Goal: Transaction & Acquisition: Subscribe to service/newsletter

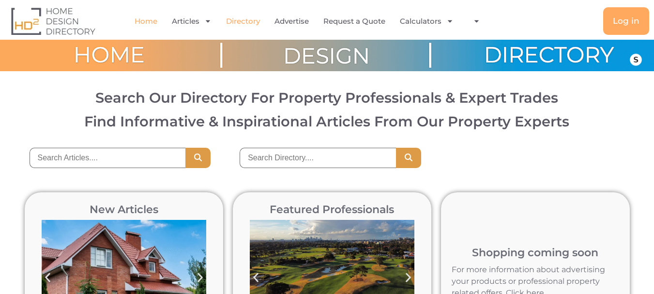
click at [246, 21] on link "Directory" at bounding box center [243, 21] width 34 height 22
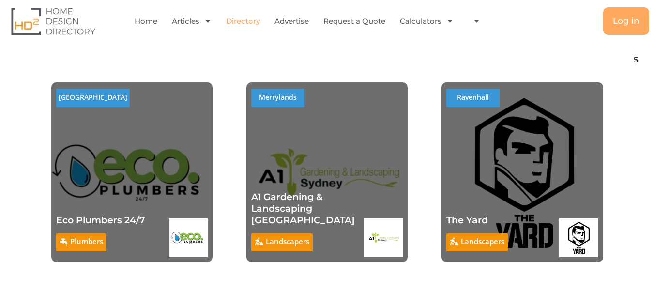
scroll to position [1065, 0]
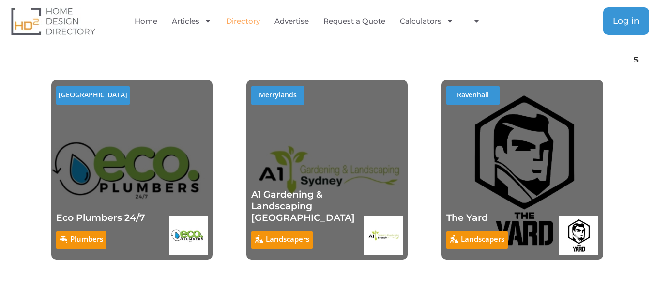
click at [618, 24] on span "Log in" at bounding box center [626, 21] width 27 height 8
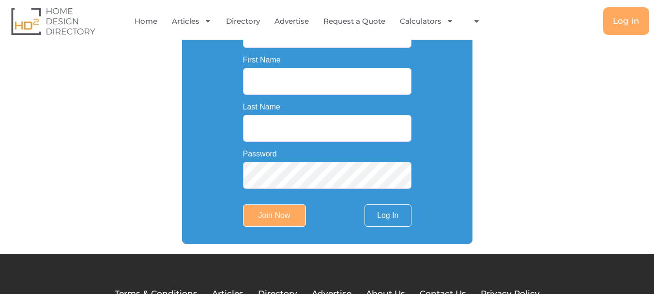
scroll to position [210, 0]
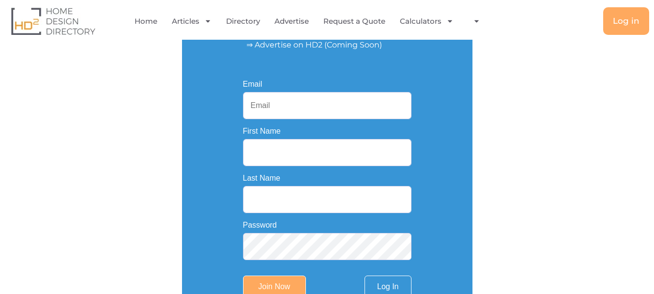
click at [278, 117] on input "Email" at bounding box center [327, 105] width 168 height 27
paste input "nutritiontaringa@outlook.com"
type input "nutritiontaringa@outlook.com"
click at [262, 147] on input "First Name" at bounding box center [327, 152] width 168 height 27
paste input "Nutrition Wisdom Taringa"
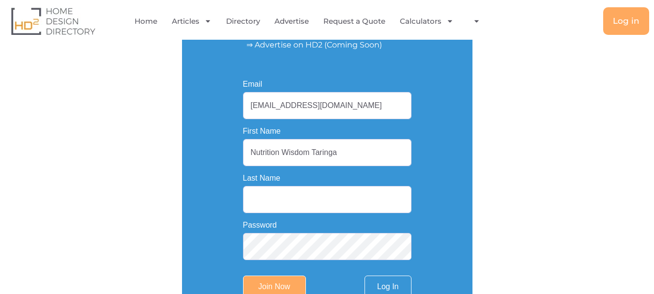
click at [331, 162] on input "Nutrition Wisdom Taringa" at bounding box center [327, 152] width 168 height 27
type input "Nutrition Wisdom"
click at [304, 200] on input "Last Name" at bounding box center [327, 199] width 168 height 27
paste input "Taringa"
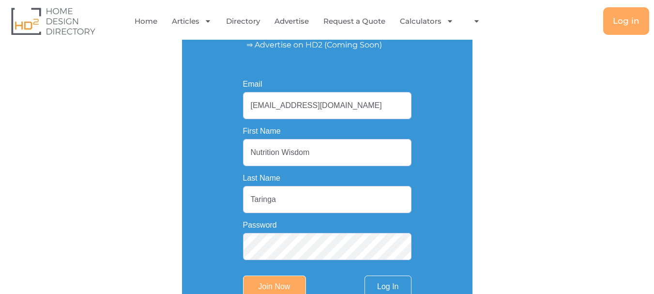
type input "Taringa"
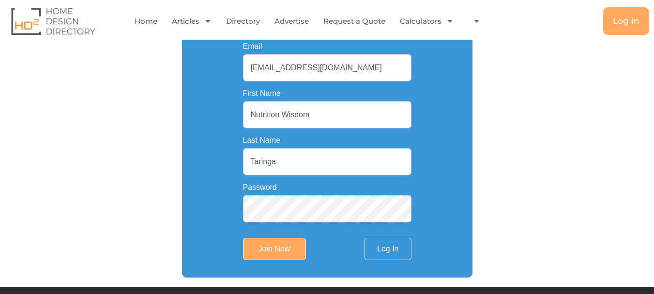
scroll to position [259, 0]
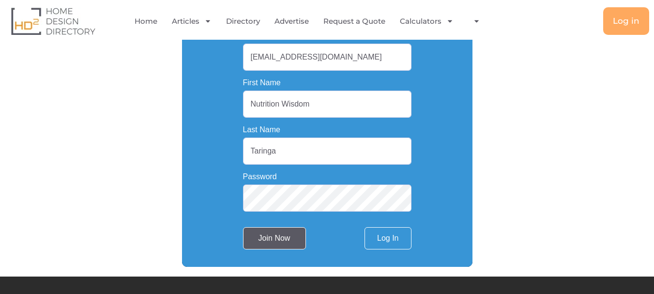
click at [284, 238] on input "Join Now" at bounding box center [274, 238] width 63 height 22
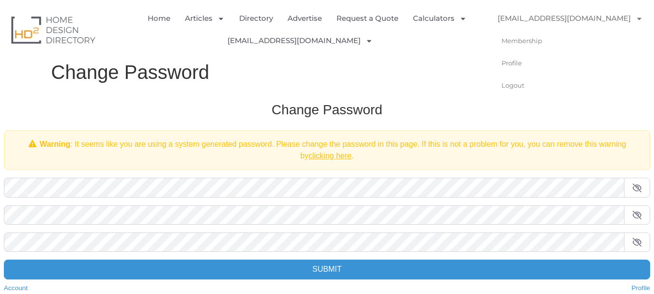
click at [538, 19] on link "[EMAIL_ADDRESS][DOMAIN_NAME]" at bounding box center [570, 18] width 165 height 22
click at [562, 22] on link "[EMAIL_ADDRESS][DOMAIN_NAME]" at bounding box center [570, 18] width 165 height 22
click at [249, 15] on link "Directory" at bounding box center [256, 18] width 34 height 22
click at [257, 20] on link "Directory" at bounding box center [256, 18] width 34 height 22
click at [520, 62] on link "Profile" at bounding box center [520, 63] width 64 height 22
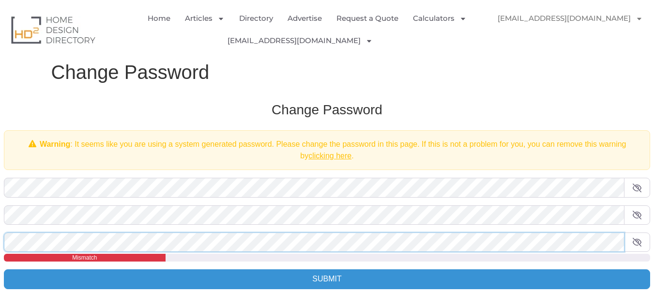
click at [0, 240] on div "Change Password Warning : It seems like you are using a system generated passwo…" at bounding box center [327, 202] width 666 height 221
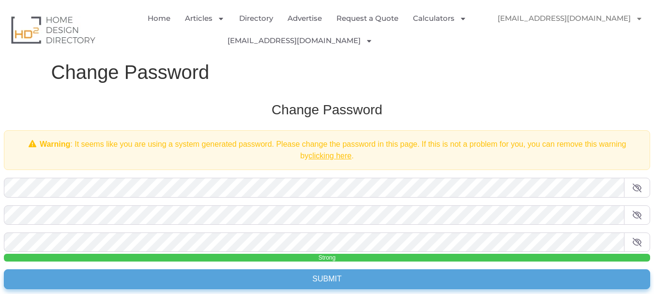
click at [77, 277] on input "Submit" at bounding box center [327, 278] width 646 height 19
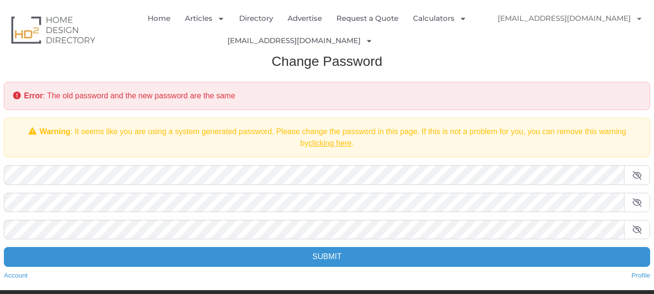
scroll to position [48, 0]
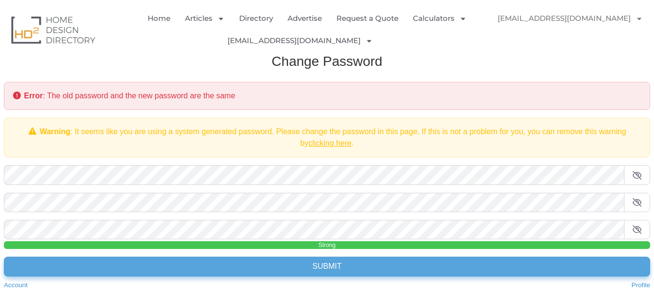
click at [117, 269] on input "Submit" at bounding box center [327, 266] width 646 height 19
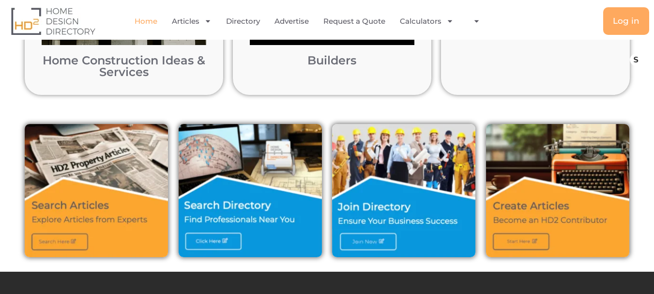
scroll to position [361, 0]
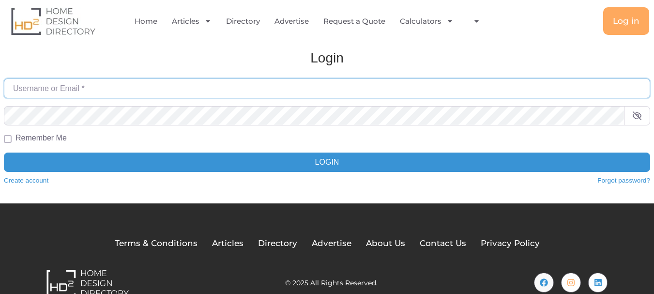
click at [79, 87] on input "Username or Email *" at bounding box center [327, 87] width 646 height 19
paste input "[EMAIL_ADDRESS][DOMAIN_NAME]"
type input "[EMAIL_ADDRESS][DOMAIN_NAME]"
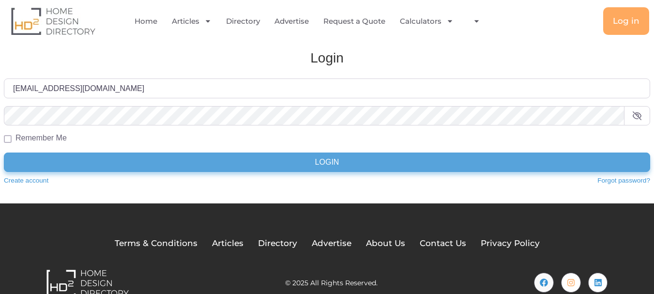
click at [75, 155] on button "Login" at bounding box center [327, 162] width 646 height 19
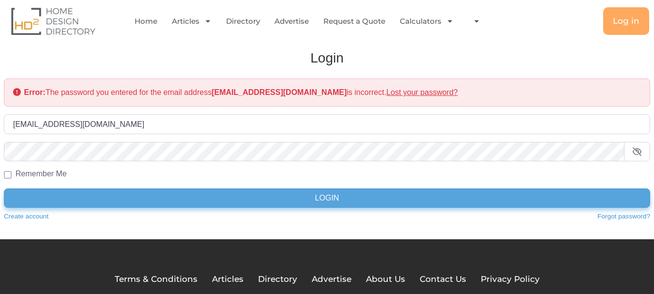
click at [170, 195] on button "Login" at bounding box center [327, 197] width 646 height 19
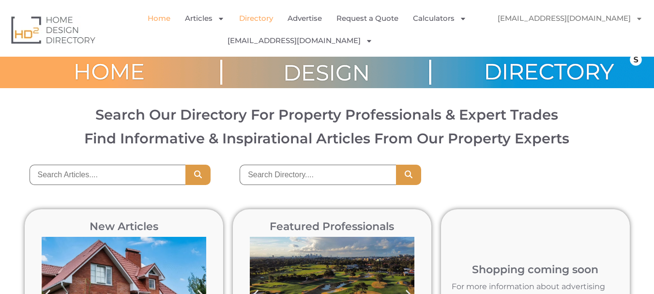
click at [265, 16] on link "Directory" at bounding box center [256, 18] width 34 height 22
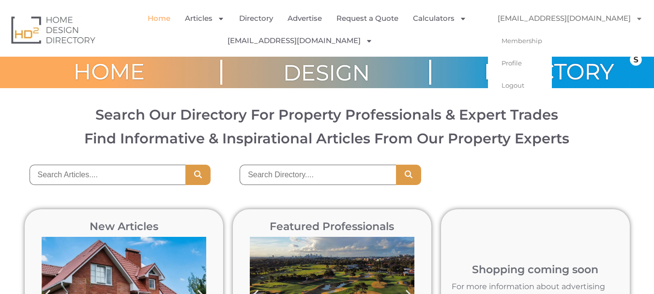
click at [580, 16] on link "[EMAIL_ADDRESS][DOMAIN_NAME]" at bounding box center [570, 18] width 165 height 22
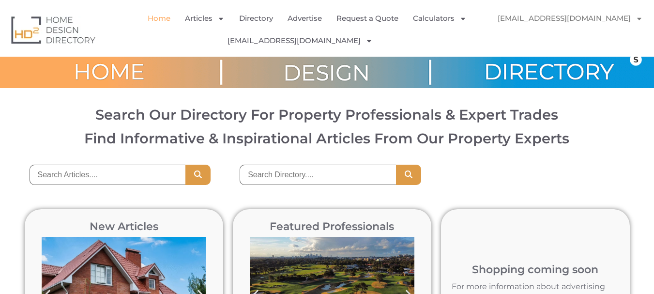
click at [580, 16] on link "[EMAIL_ADDRESS][DOMAIN_NAME]" at bounding box center [570, 18] width 165 height 22
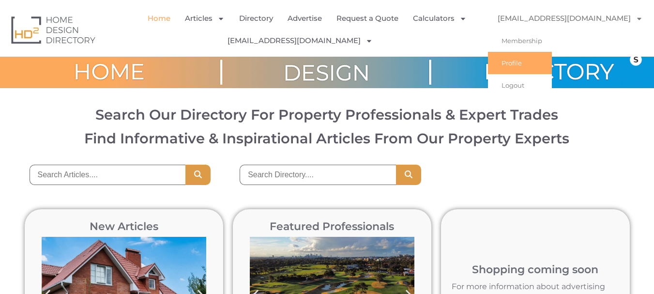
click at [522, 62] on link "Profile" at bounding box center [520, 63] width 64 height 22
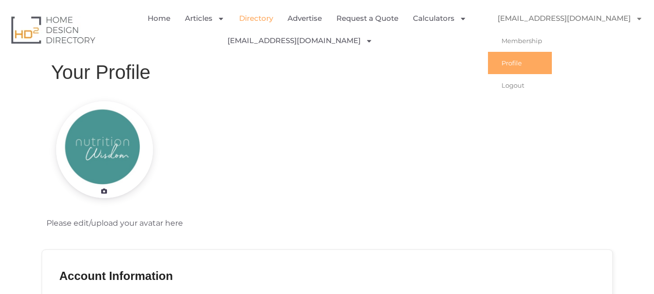
click at [251, 19] on link "Directory" at bounding box center [256, 18] width 34 height 22
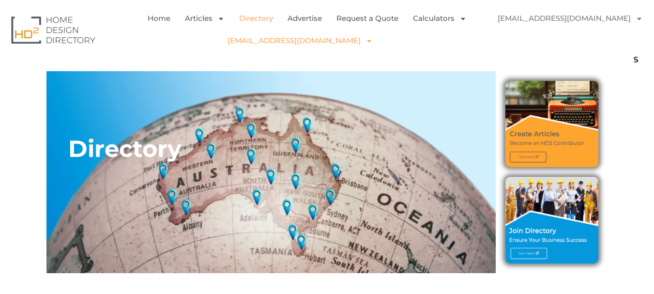
click at [366, 39] on icon "Menu" at bounding box center [369, 40] width 7 height 7
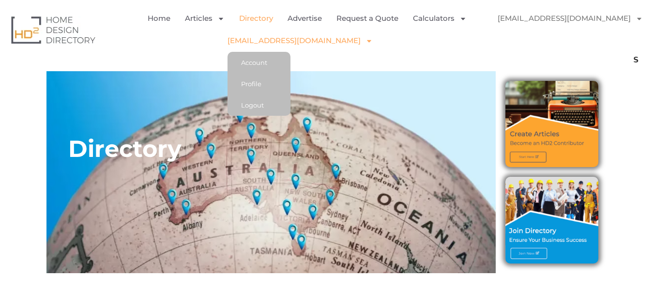
click at [502, 38] on img "Menu" at bounding box center [499, 41] width 22 height 22
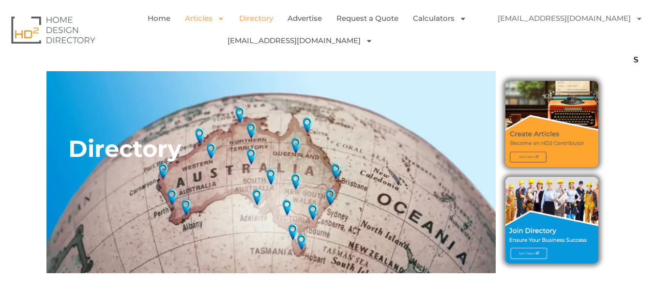
click at [223, 20] on icon "Menu" at bounding box center [220, 18] width 7 height 7
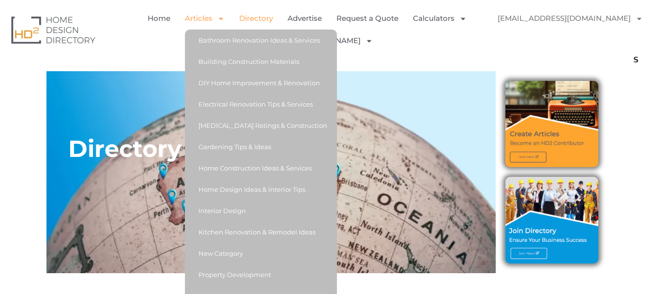
click at [107, 45] on div "Home Articles Bathroom Renovation Ideas & Services Building Construction Materi…" at bounding box center [327, 29] width 644 height 45
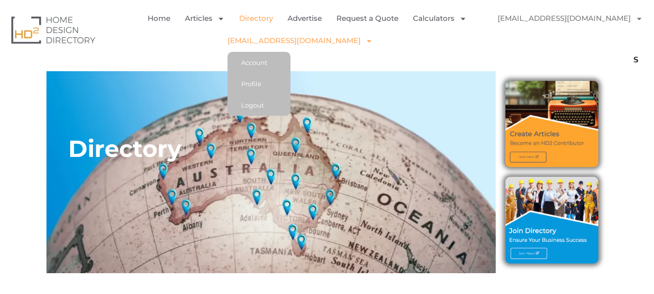
click at [312, 41] on link "[EMAIL_ADDRESS][DOMAIN_NAME]" at bounding box center [300, 41] width 145 height 22
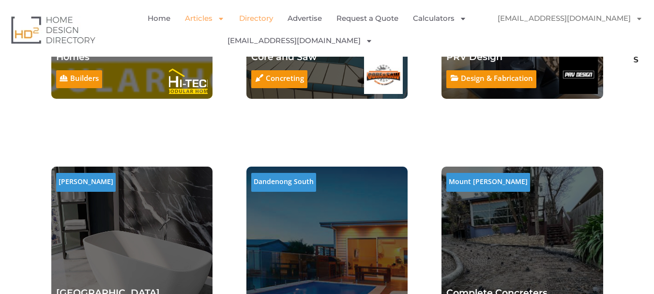
scroll to position [5699, 0]
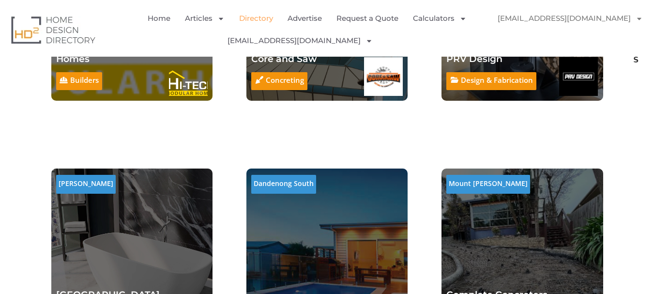
click at [260, 19] on link "Directory" at bounding box center [256, 18] width 34 height 22
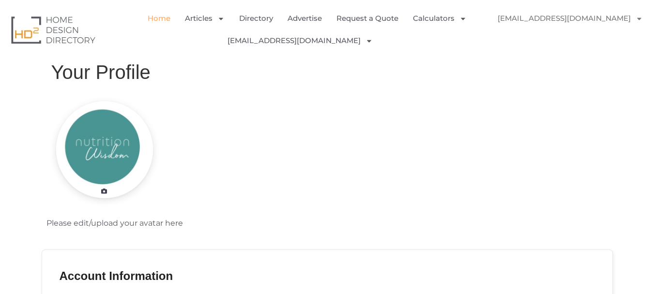
click at [163, 18] on link "Home" at bounding box center [159, 18] width 23 height 22
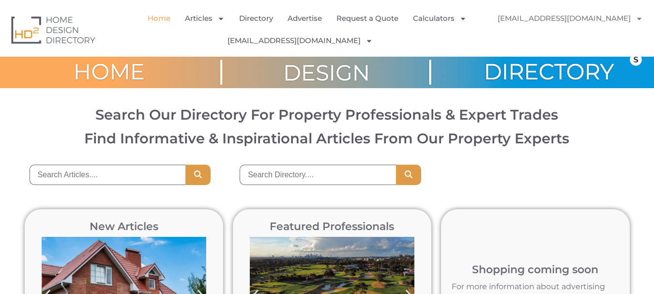
click at [500, 43] on img "Menu" at bounding box center [499, 41] width 22 height 22
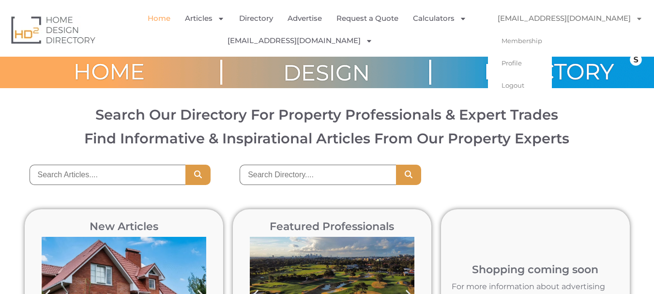
click at [542, 19] on link "[EMAIL_ADDRESS][DOMAIN_NAME]" at bounding box center [570, 18] width 165 height 22
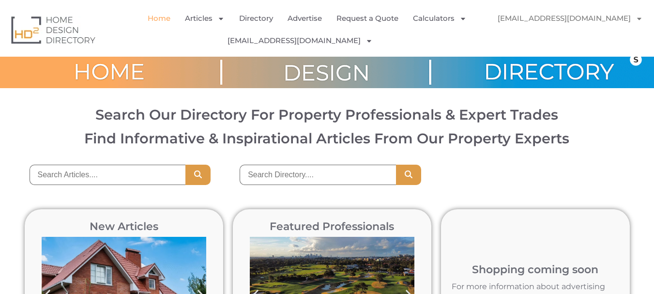
click at [542, 19] on link "[EMAIL_ADDRESS][DOMAIN_NAME]" at bounding box center [570, 18] width 165 height 22
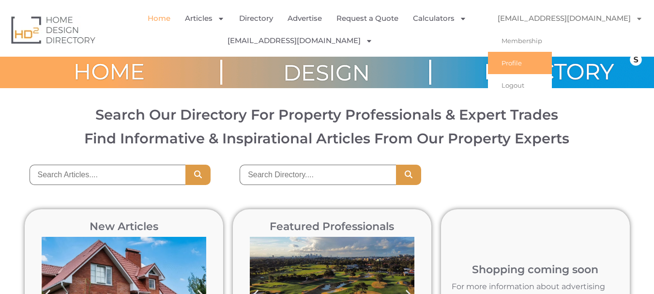
click at [515, 61] on link "Profile" at bounding box center [520, 63] width 64 height 22
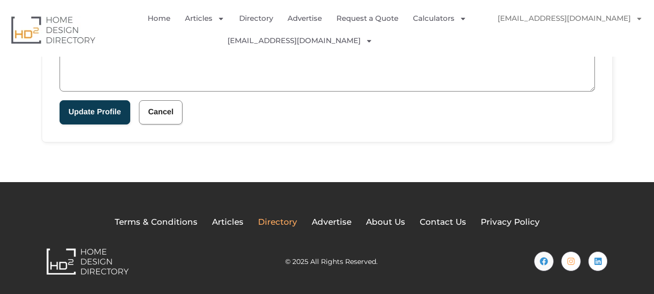
click at [284, 216] on span "Directory" at bounding box center [277, 222] width 39 height 13
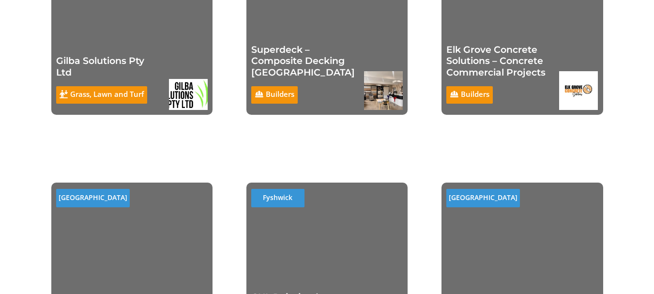
scroll to position [484, 0]
click at [109, 95] on link "Grass, Lawn and Turf" at bounding box center [107, 94] width 74 height 10
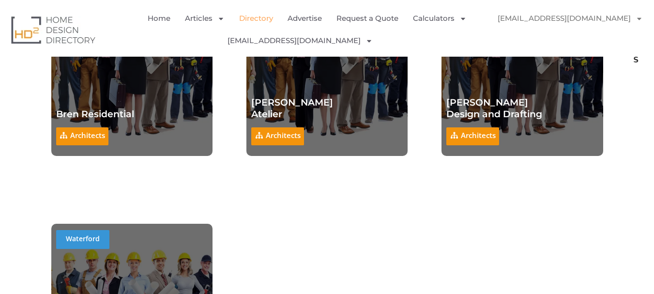
scroll to position [8313, 0]
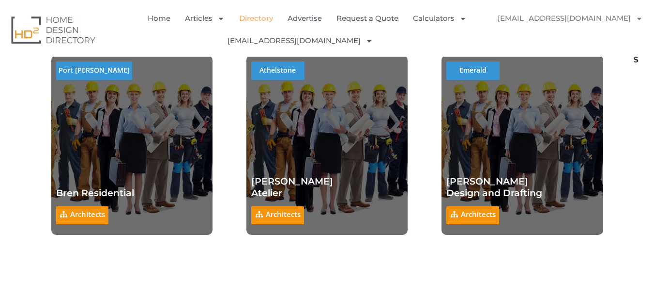
click at [80, 209] on link "Architects" at bounding box center [87, 214] width 35 height 10
click at [89, 187] on link "Bren Residential" at bounding box center [95, 192] width 78 height 11
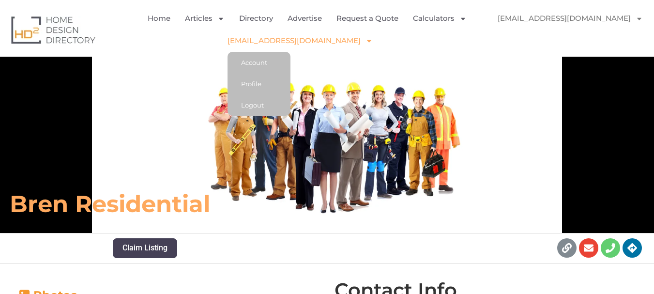
click at [361, 44] on span "Menu" at bounding box center [367, 40] width 12 height 17
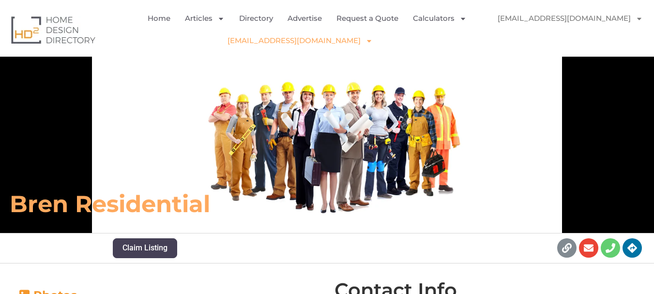
click at [326, 43] on link "[EMAIL_ADDRESS][DOMAIN_NAME]" at bounding box center [300, 41] width 145 height 22
click at [313, 17] on link "Advertise" at bounding box center [305, 18] width 34 height 22
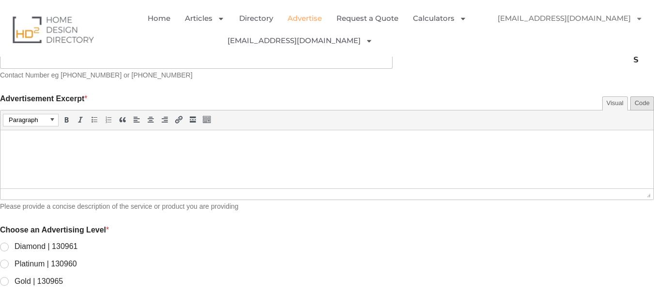
scroll to position [656, 0]
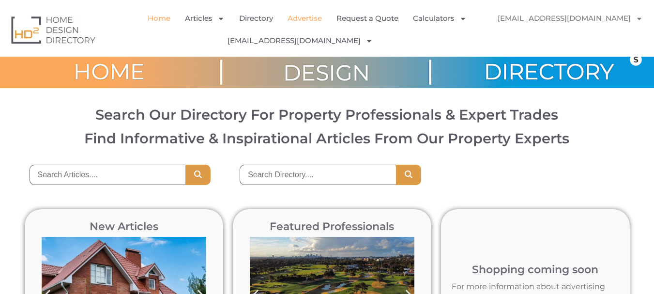
click at [303, 18] on link "Advertise" at bounding box center [305, 18] width 34 height 22
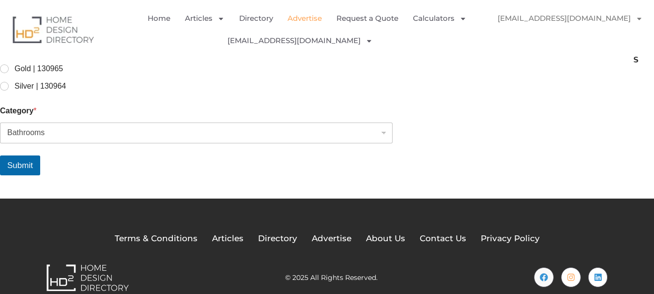
scroll to position [895, 0]
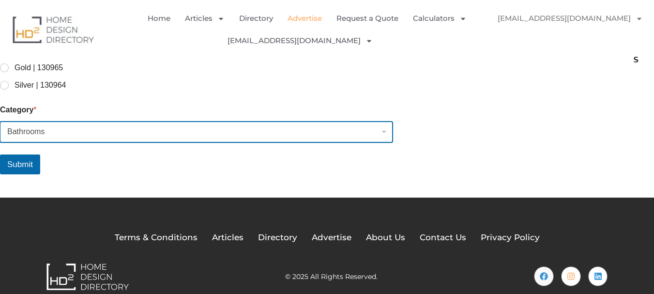
click at [223, 129] on select "Bathrooms" at bounding box center [196, 132] width 393 height 21
click at [36, 122] on select "Bathrooms" at bounding box center [196, 132] width 393 height 21
